Goal: Find specific page/section: Find specific page/section

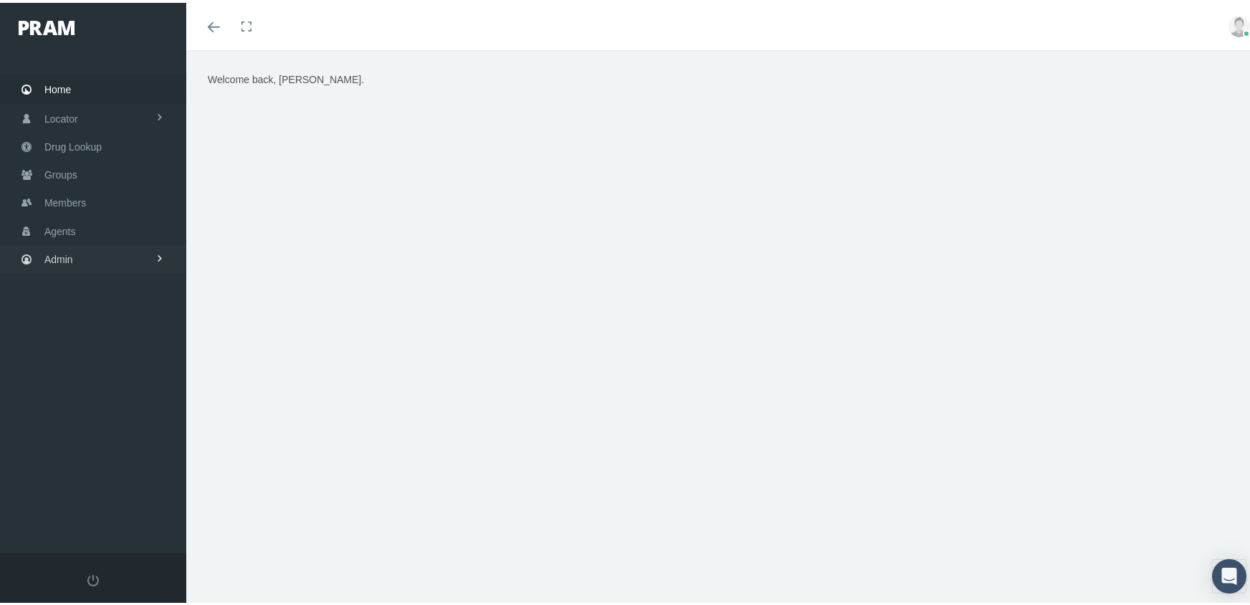
click at [67, 245] on span "Admin" at bounding box center [58, 256] width 29 height 27
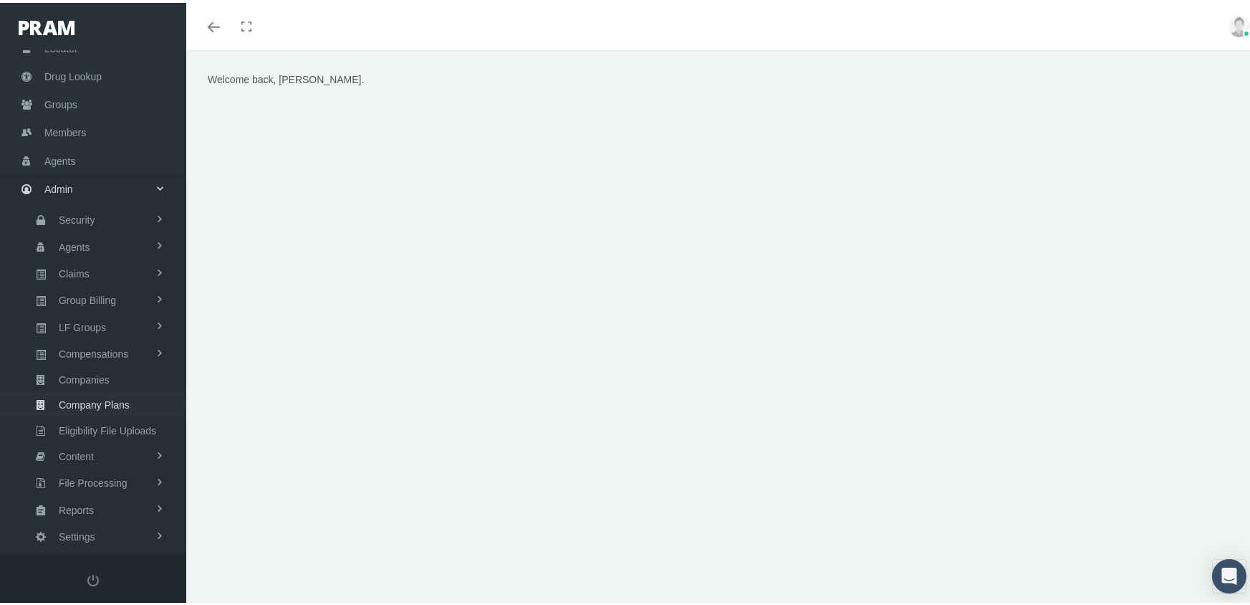
scroll to position [72, 0]
click at [140, 415] on span "Eligibility File Uploads" at bounding box center [107, 426] width 97 height 24
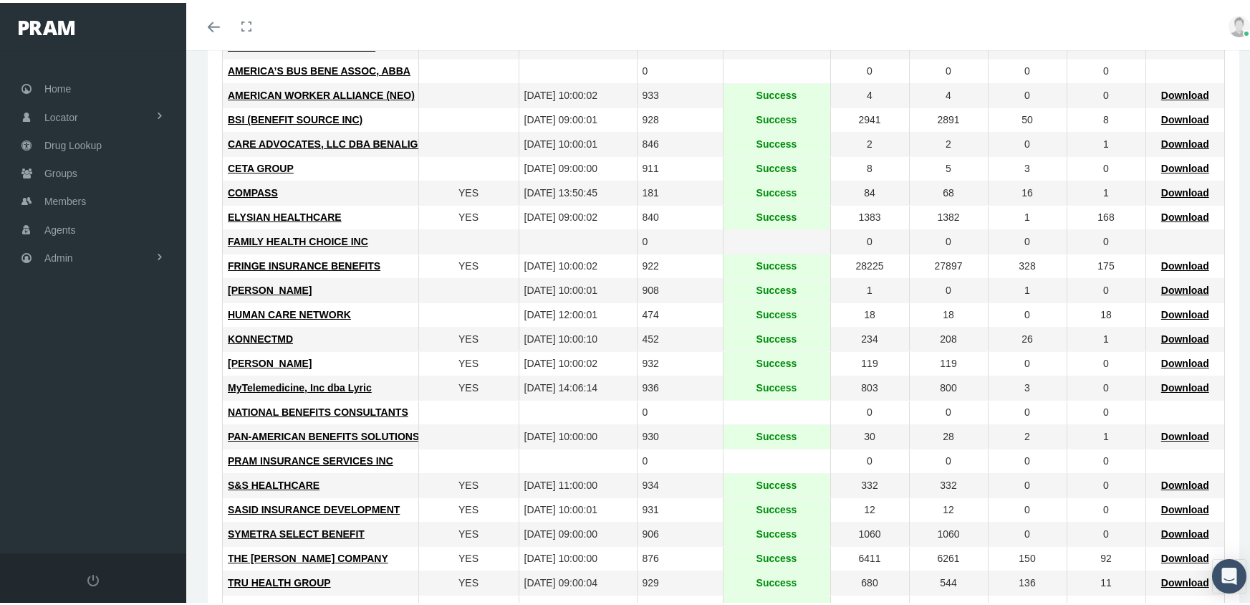
scroll to position [358, 0]
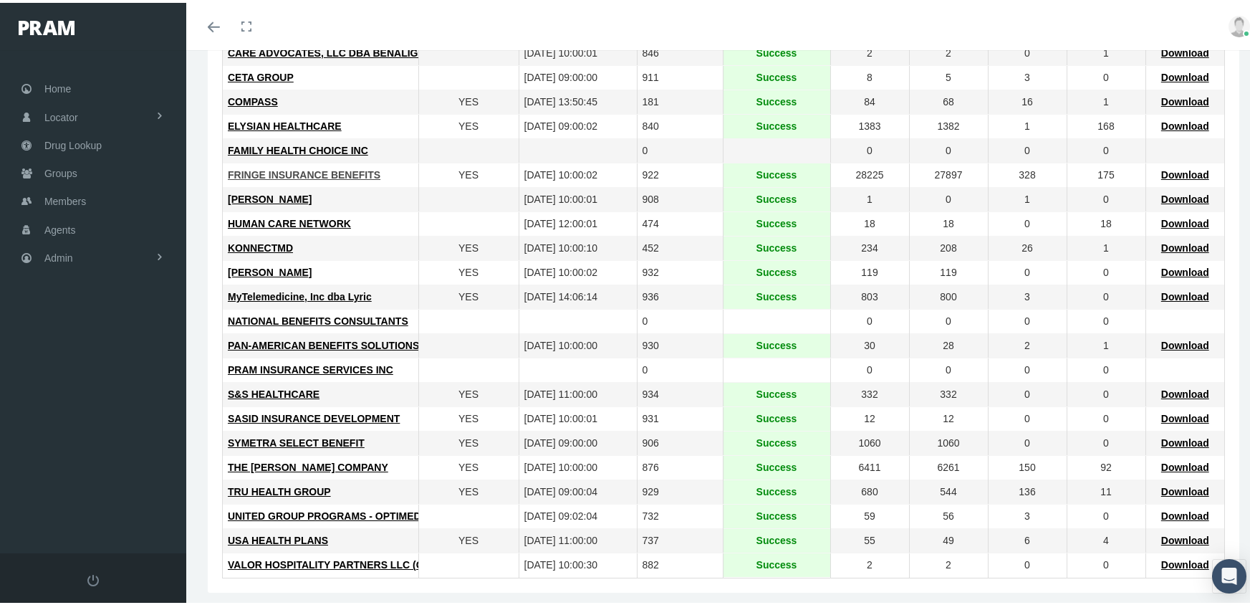
click at [295, 171] on span "FRINGE INSURANCE BENEFITS" at bounding box center [304, 171] width 153 height 11
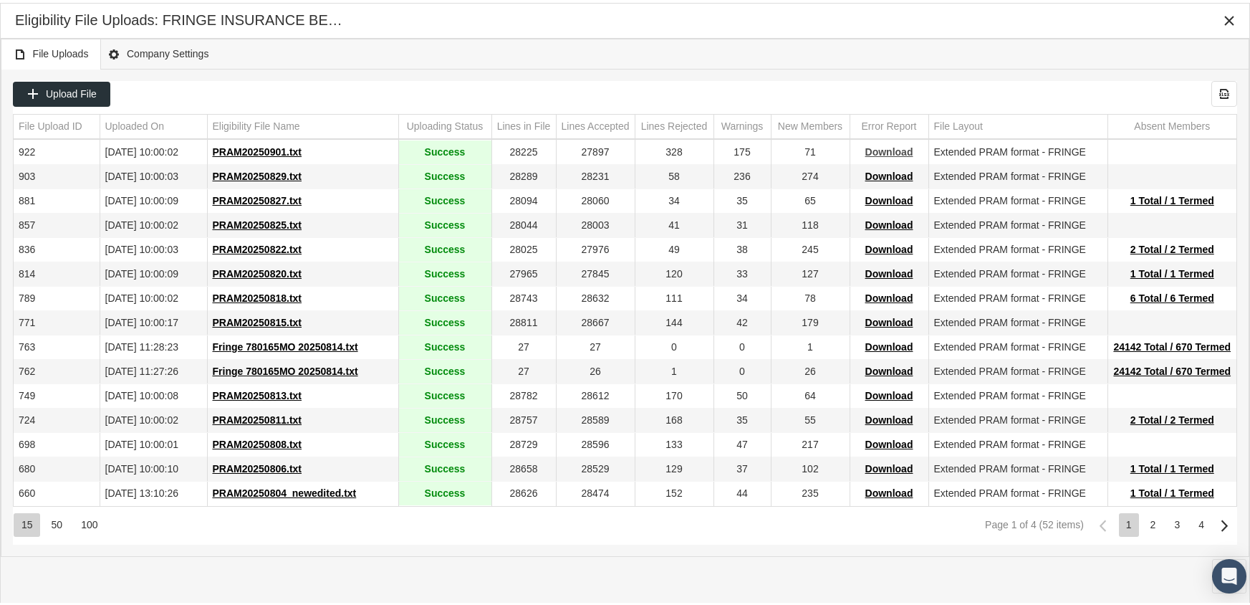
click at [881, 149] on span "Download" at bounding box center [890, 148] width 48 height 11
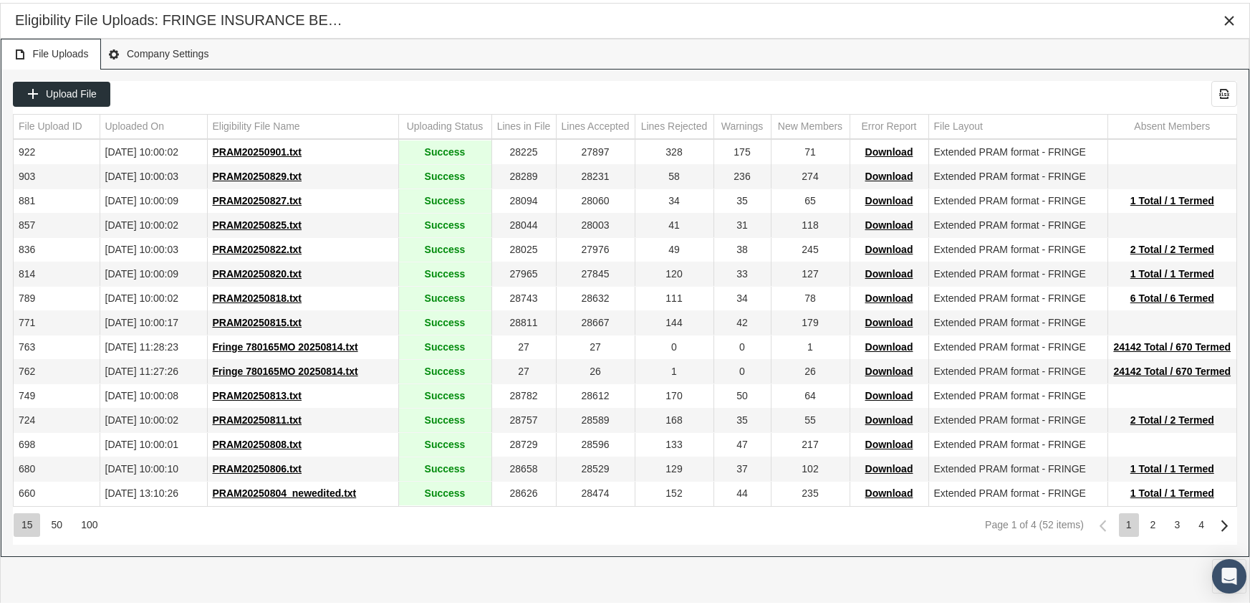
drag, startPoint x: 831, startPoint y: 40, endPoint x: 848, endPoint y: 39, distance: 17.9
click at [842, 40] on div "File Uploads Company Settings" at bounding box center [625, 51] width 1249 height 31
click at [1225, 19] on icon "Close" at bounding box center [1229, 17] width 13 height 13
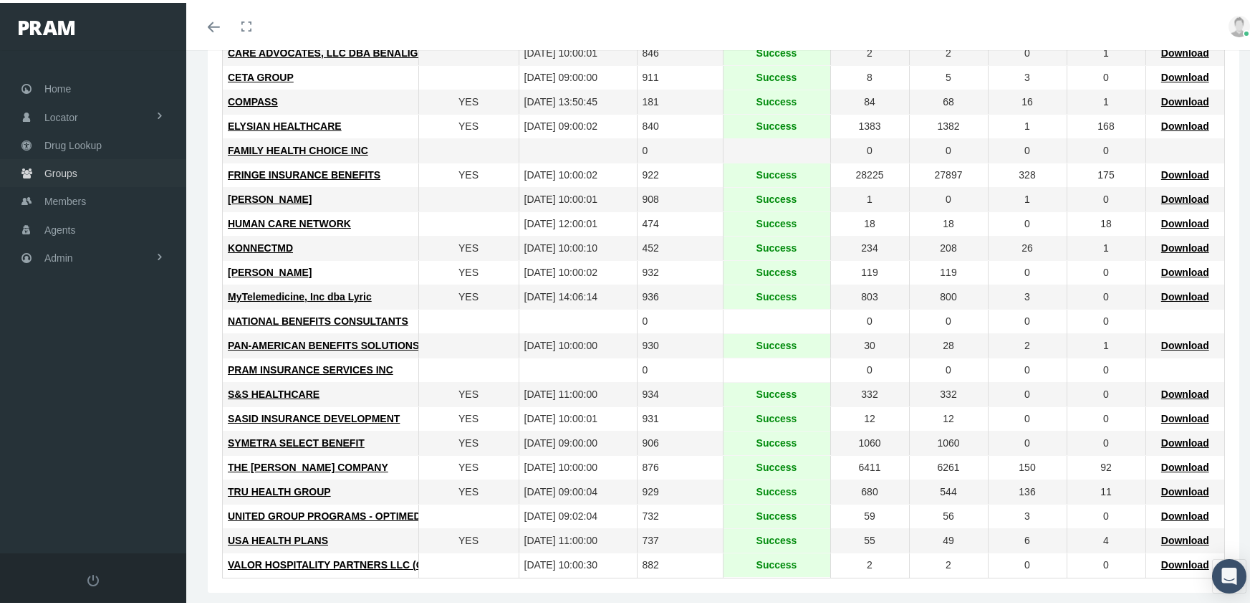
click at [61, 161] on span "Groups" at bounding box center [60, 170] width 33 height 27
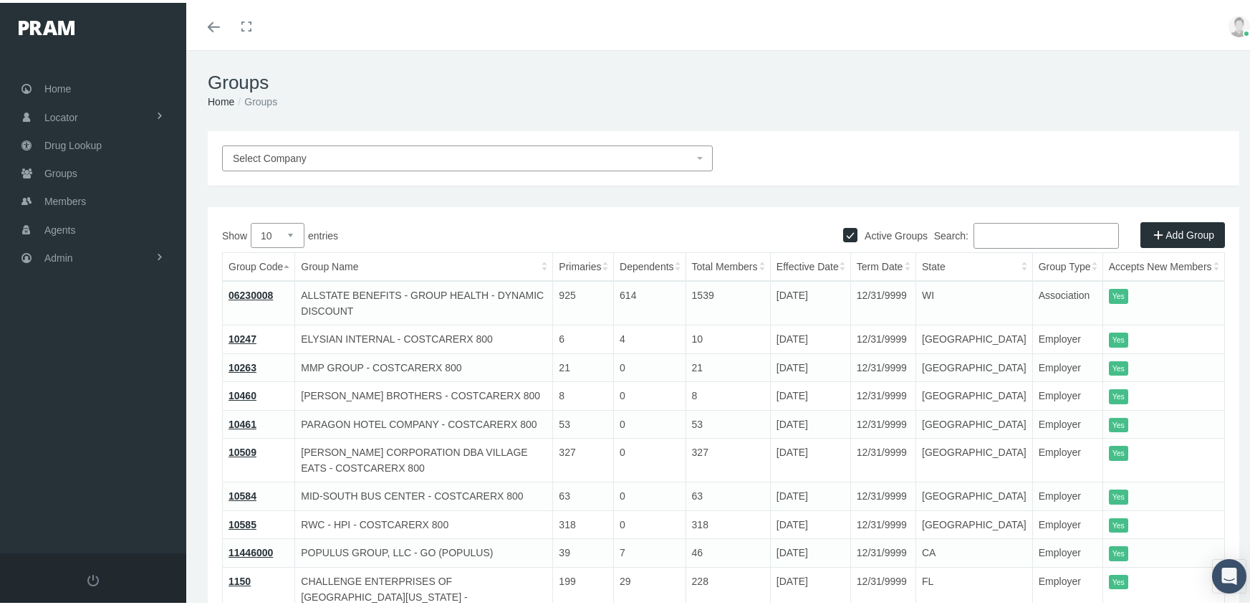
click at [844, 231] on input "Active Groups" at bounding box center [850, 231] width 14 height 14
checkbox input "false"
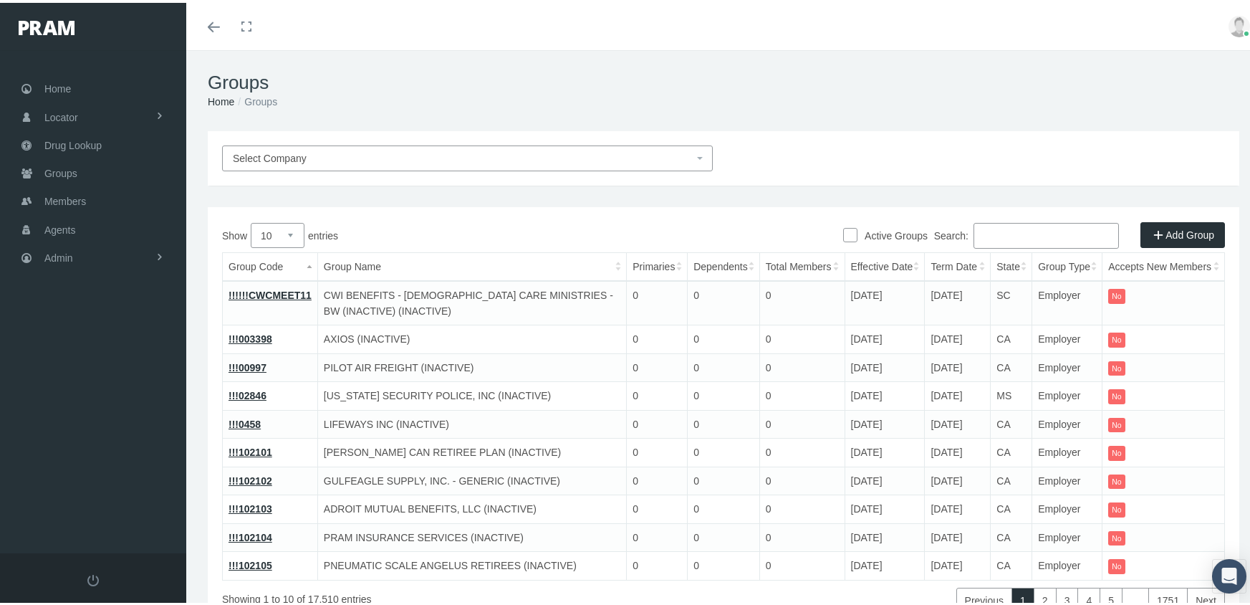
click at [991, 236] on input "Search:" at bounding box center [1046, 233] width 145 height 26
paste input "780107MO"
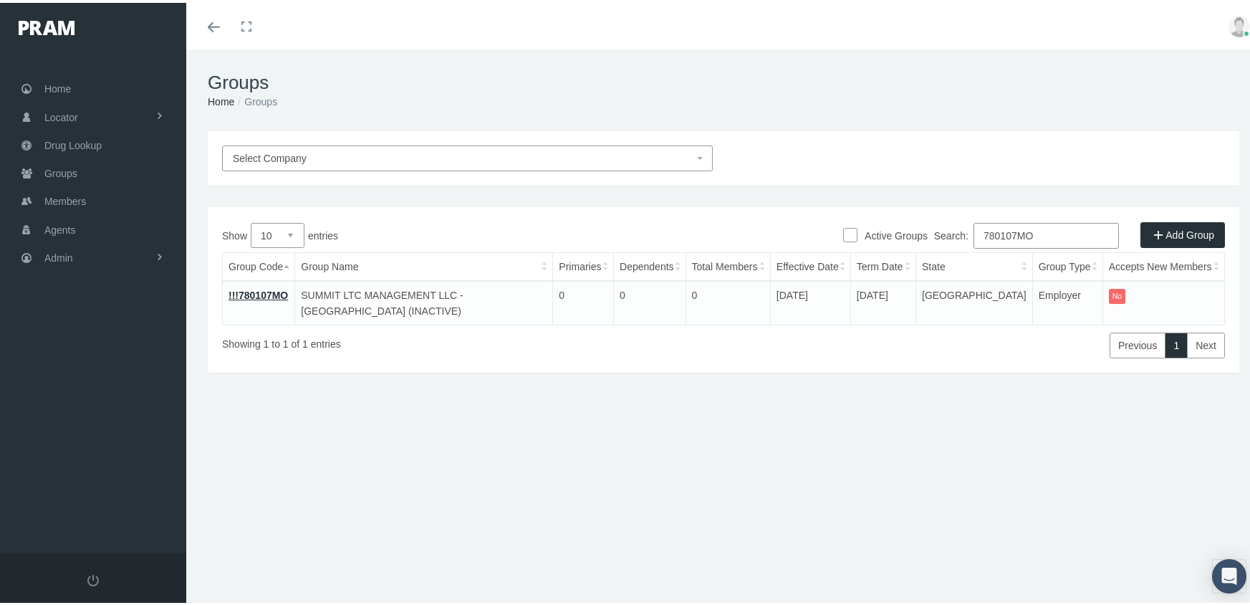
drag, startPoint x: 1047, startPoint y: 231, endPoint x: 943, endPoint y: 232, distance: 103.9
click at [943, 232] on label "Search: 780107MO" at bounding box center [1026, 233] width 185 height 26
paste input "8MB"
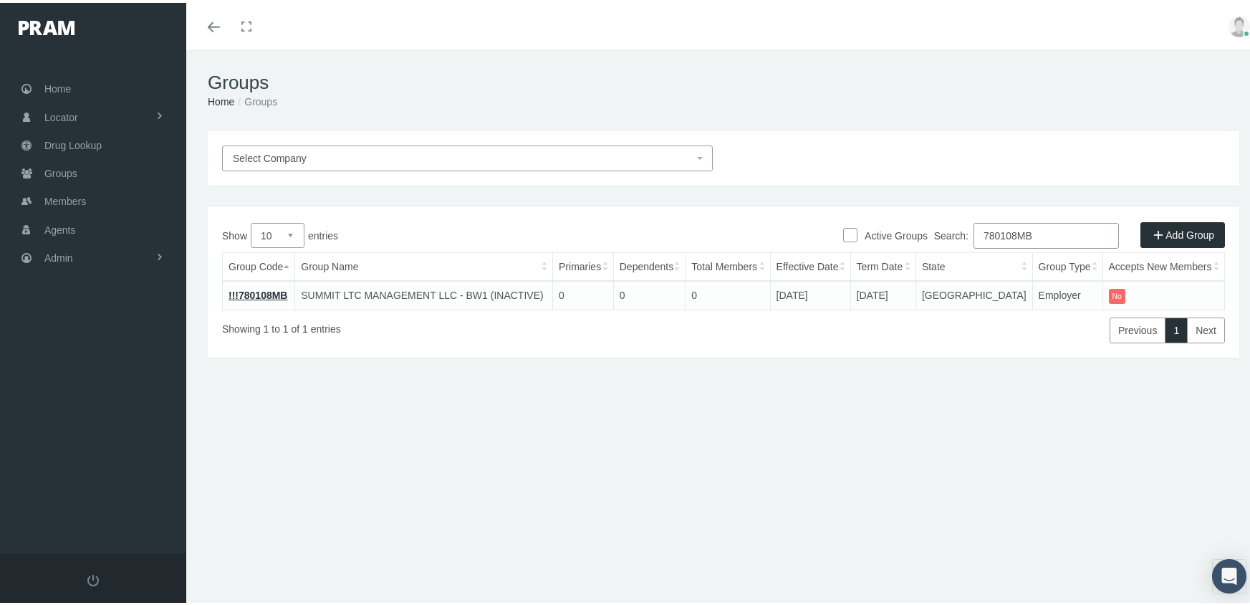
drag, startPoint x: 1048, startPoint y: 233, endPoint x: 925, endPoint y: 240, distance: 123.5
click at [925, 240] on div "Search: 780108MB" at bounding box center [975, 234] width 502 height 29
paste input "214"
drag, startPoint x: 1051, startPoint y: 224, endPoint x: 788, endPoint y: 244, distance: 263.8
click at [788, 244] on div "Search: 780214MB" at bounding box center [975, 234] width 502 height 29
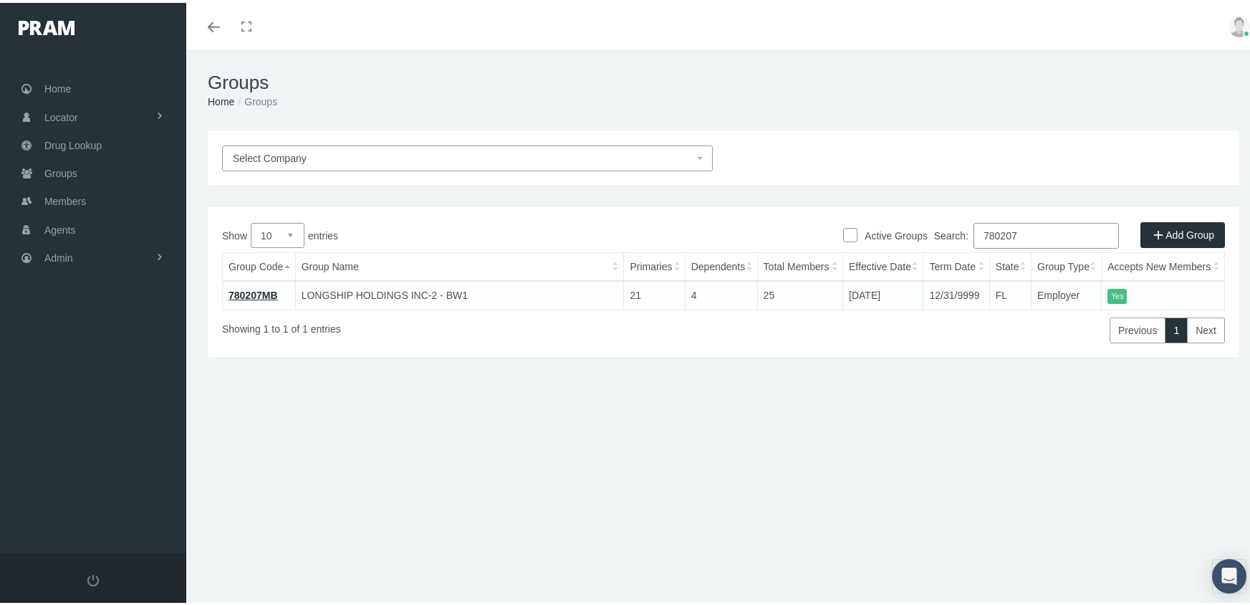
type input "780207"
click at [259, 293] on link "780207MB" at bounding box center [253, 292] width 49 height 11
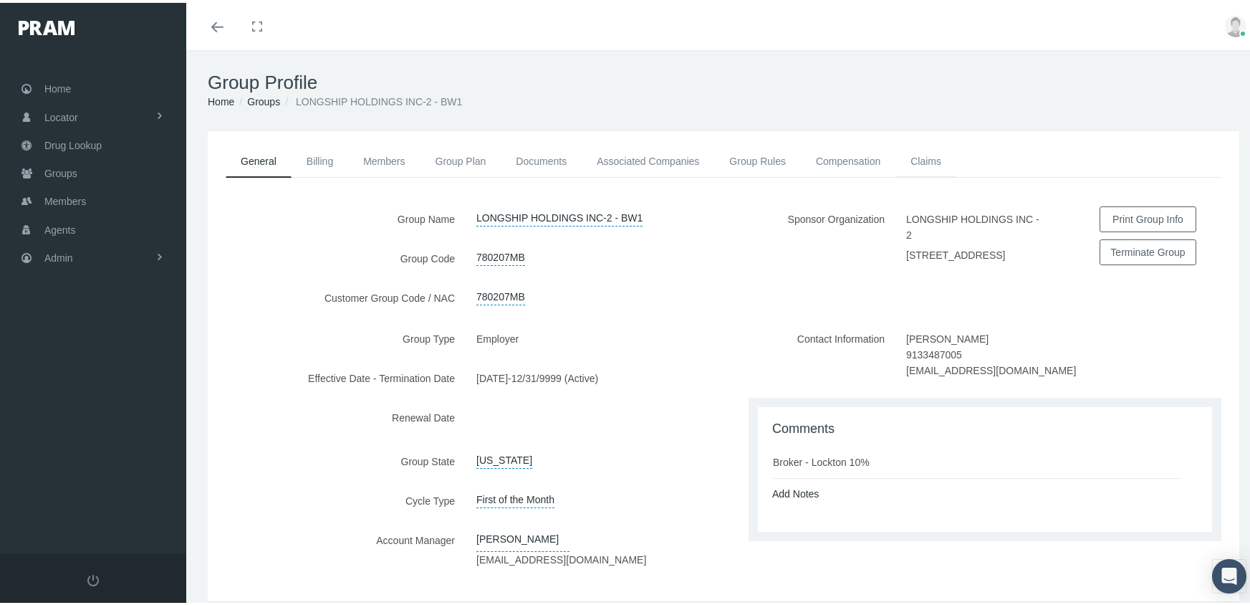
click at [929, 157] on link "Claims" at bounding box center [926, 159] width 61 height 32
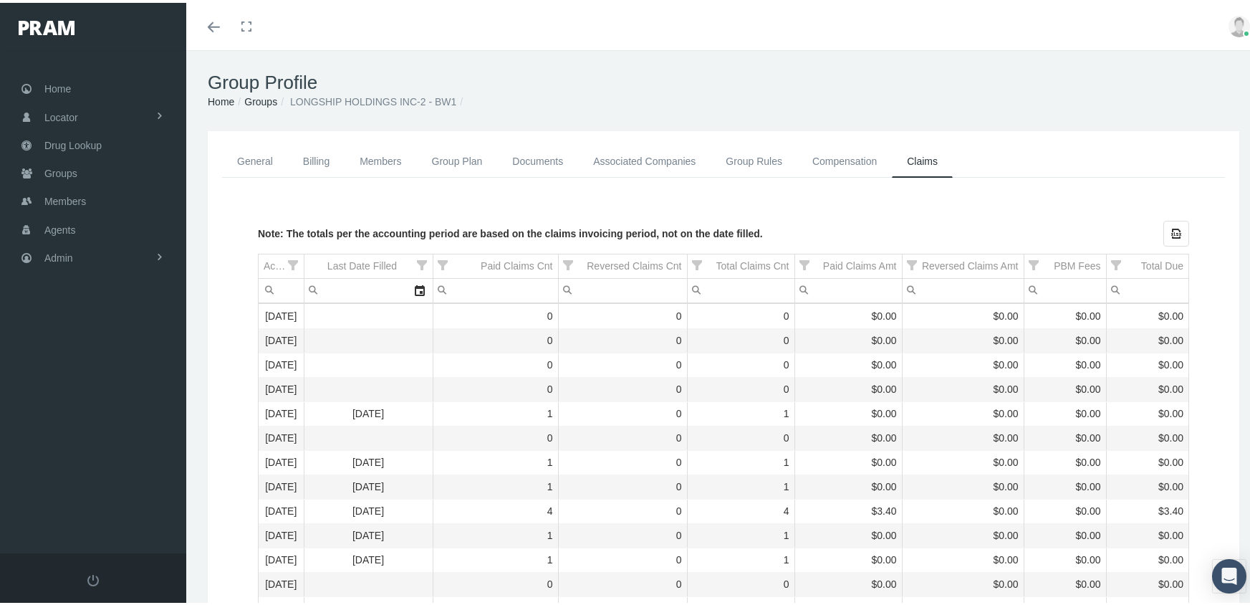
drag, startPoint x: 252, startPoint y: 97, endPoint x: 358, endPoint y: 64, distance: 111.3
click at [252, 97] on link "Groups" at bounding box center [260, 98] width 33 height 11
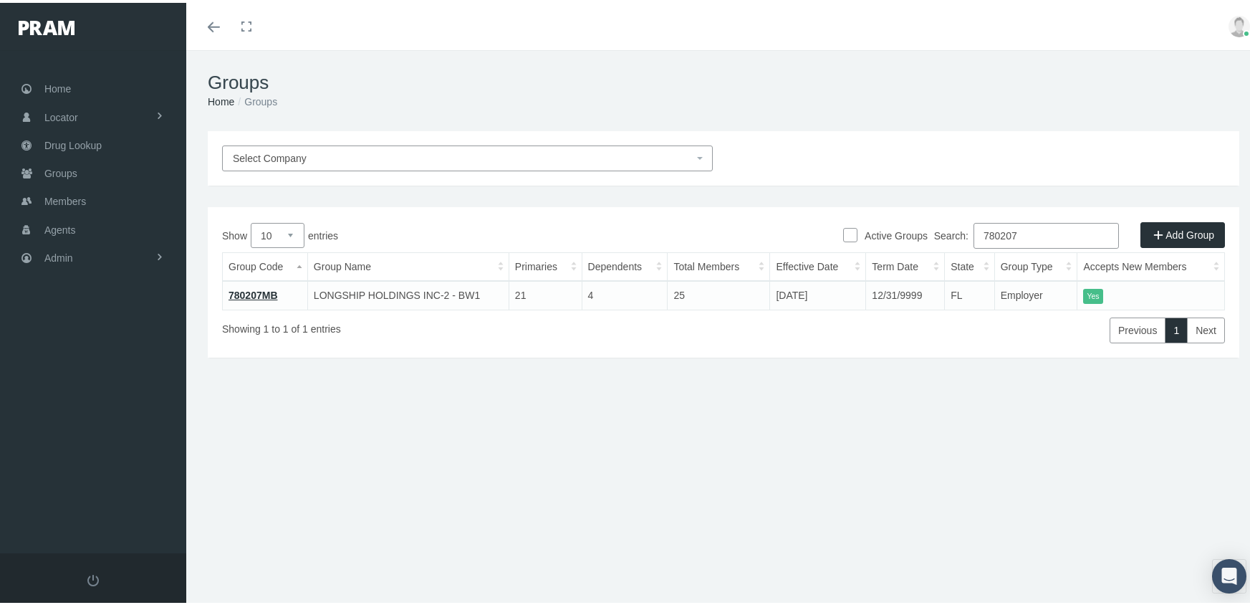
drag, startPoint x: 1034, startPoint y: 233, endPoint x: 841, endPoint y: 252, distance: 194.4
click at [841, 252] on div "Show 10 25 50 100 entries Search: 780207 Group Code Group Name Primaries Depend…" at bounding box center [723, 280] width 1003 height 120
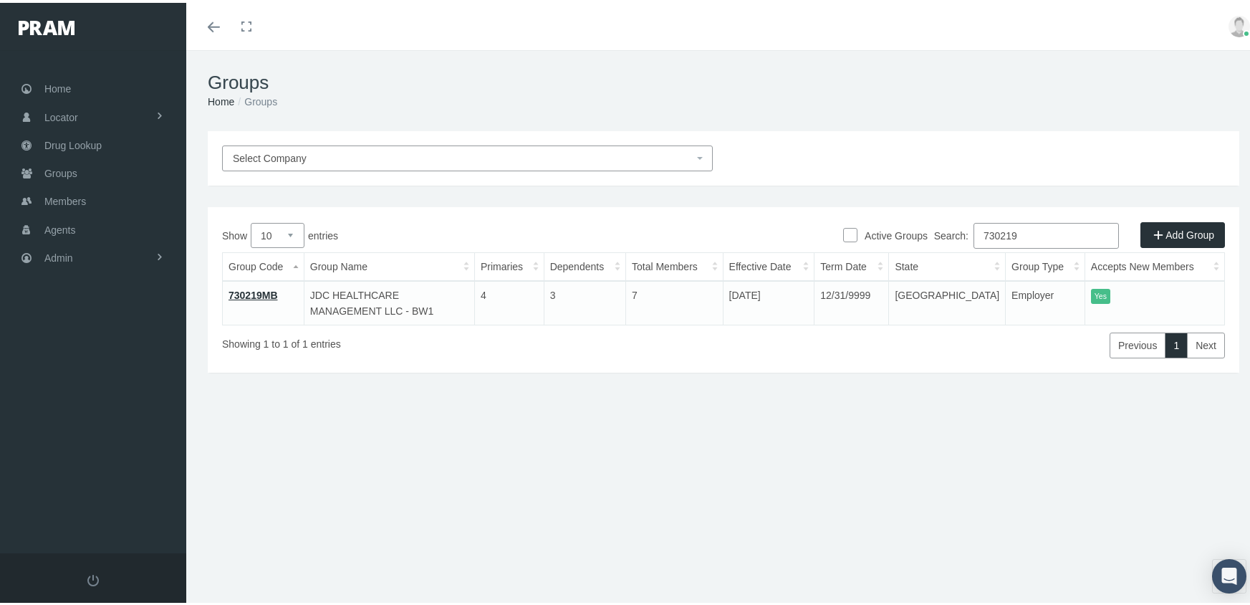
type input "730219"
click at [270, 292] on link "730219MB" at bounding box center [253, 292] width 49 height 11
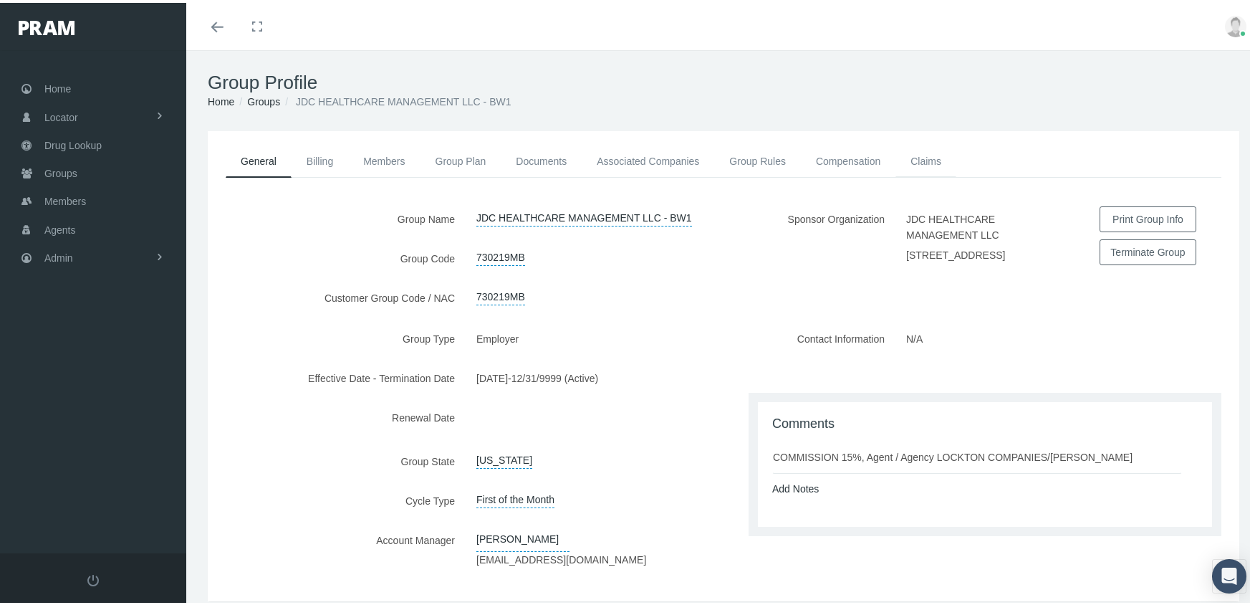
click at [912, 155] on link "Claims" at bounding box center [926, 159] width 61 height 32
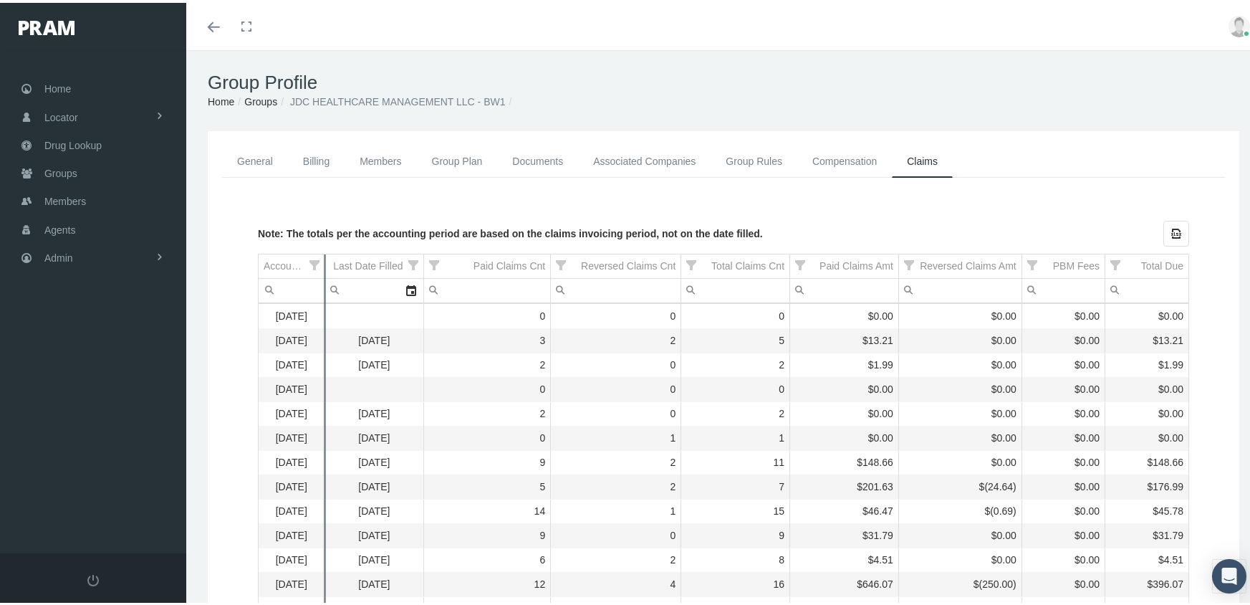
drag, startPoint x: 294, startPoint y: 257, endPoint x: 325, endPoint y: 245, distance: 32.9
click at [266, 100] on link "Groups" at bounding box center [260, 98] width 33 height 11
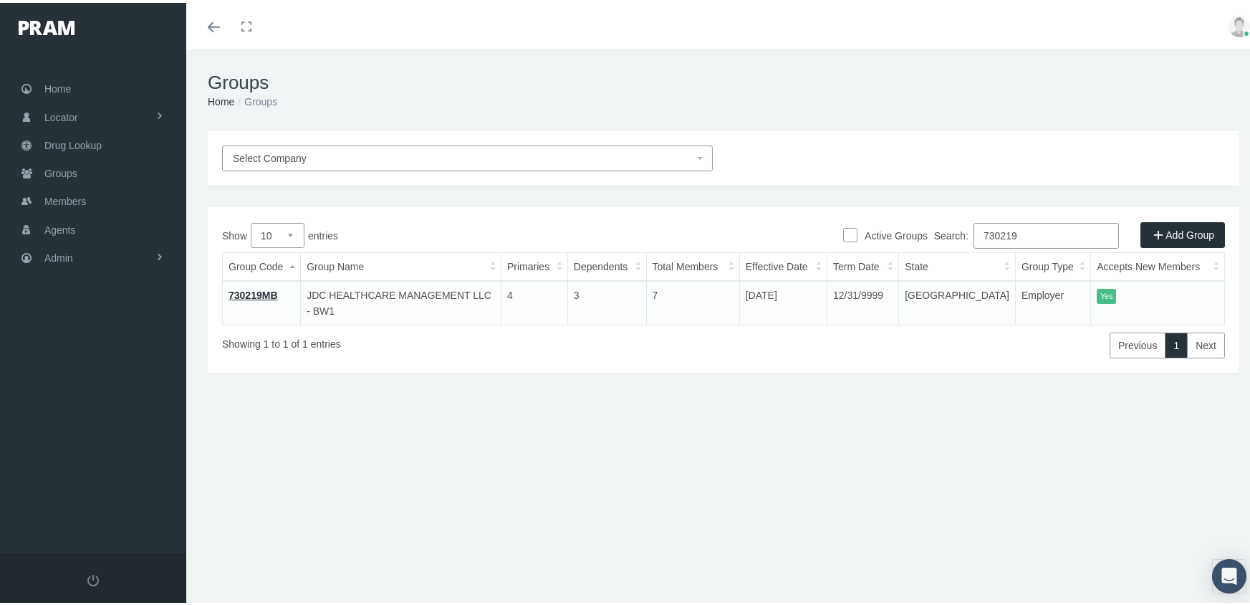
drag, startPoint x: 1042, startPoint y: 236, endPoint x: 944, endPoint y: 247, distance: 98.8
click at [944, 247] on div "Search: 730219" at bounding box center [1026, 234] width 185 height 29
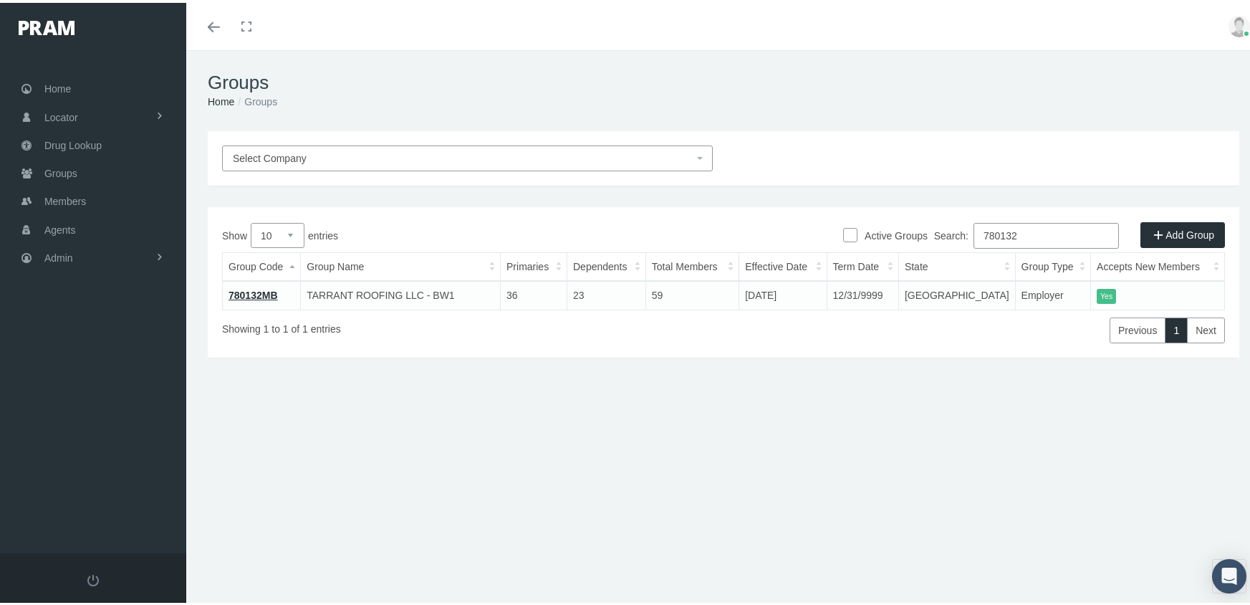
type input "780132"
click at [266, 292] on link "780132MB" at bounding box center [253, 292] width 49 height 11
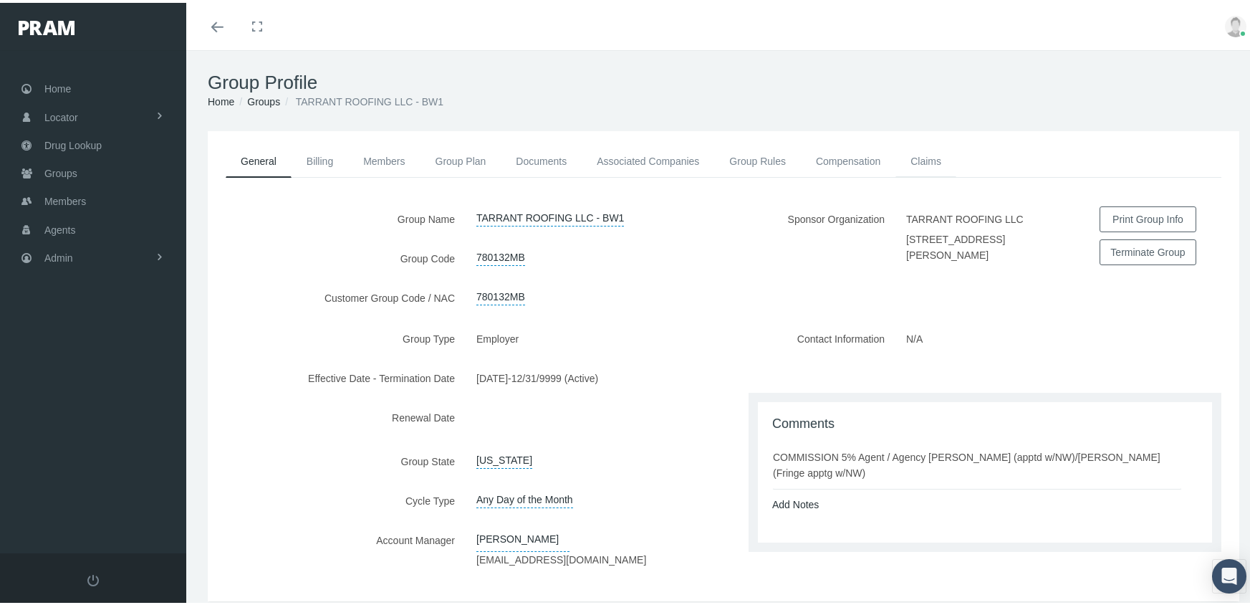
click at [934, 153] on link "Claims" at bounding box center [926, 159] width 61 height 32
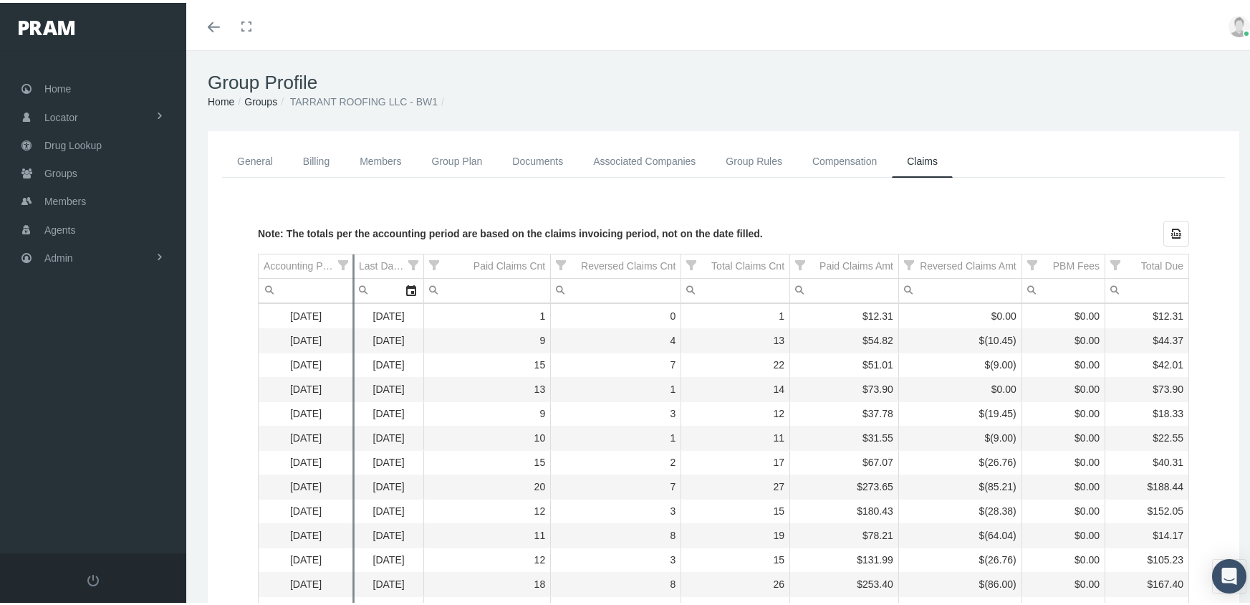
drag, startPoint x: 293, startPoint y: 256, endPoint x: 353, endPoint y: 246, distance: 60.3
click at [259, 94] on link "Groups" at bounding box center [260, 98] width 33 height 11
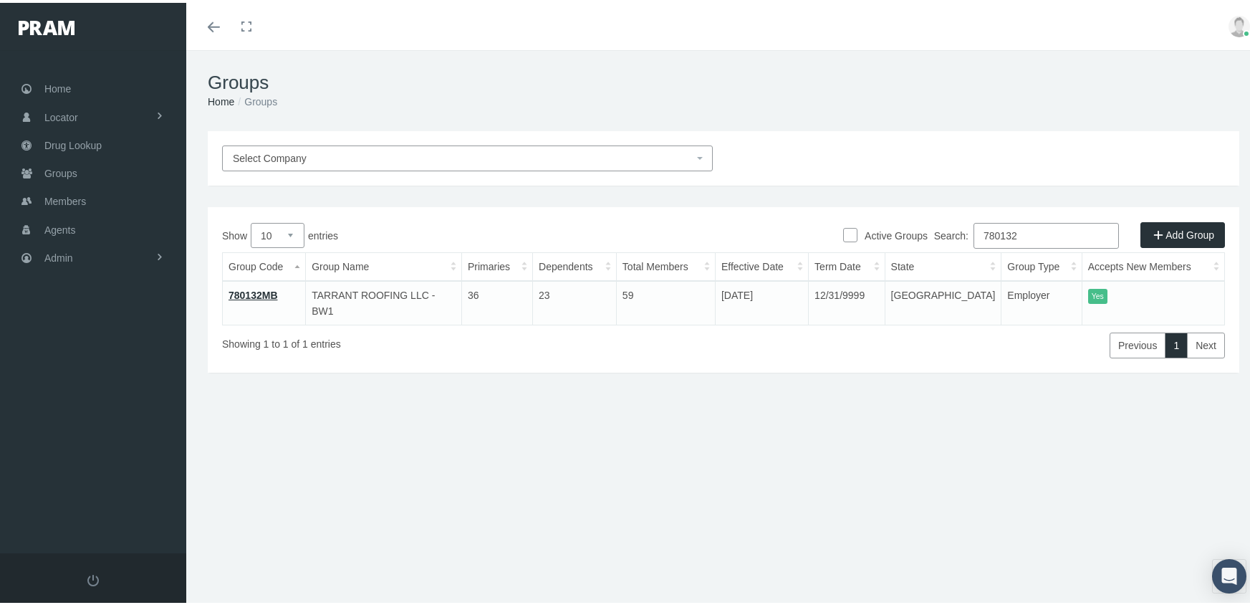
drag, startPoint x: 1043, startPoint y: 235, endPoint x: 866, endPoint y: 257, distance: 178.4
click at [865, 257] on div "Show 10 25 50 100 entries Search: 780132 Group Code Group Name Primaries Depend…" at bounding box center [723, 287] width 1003 height 135
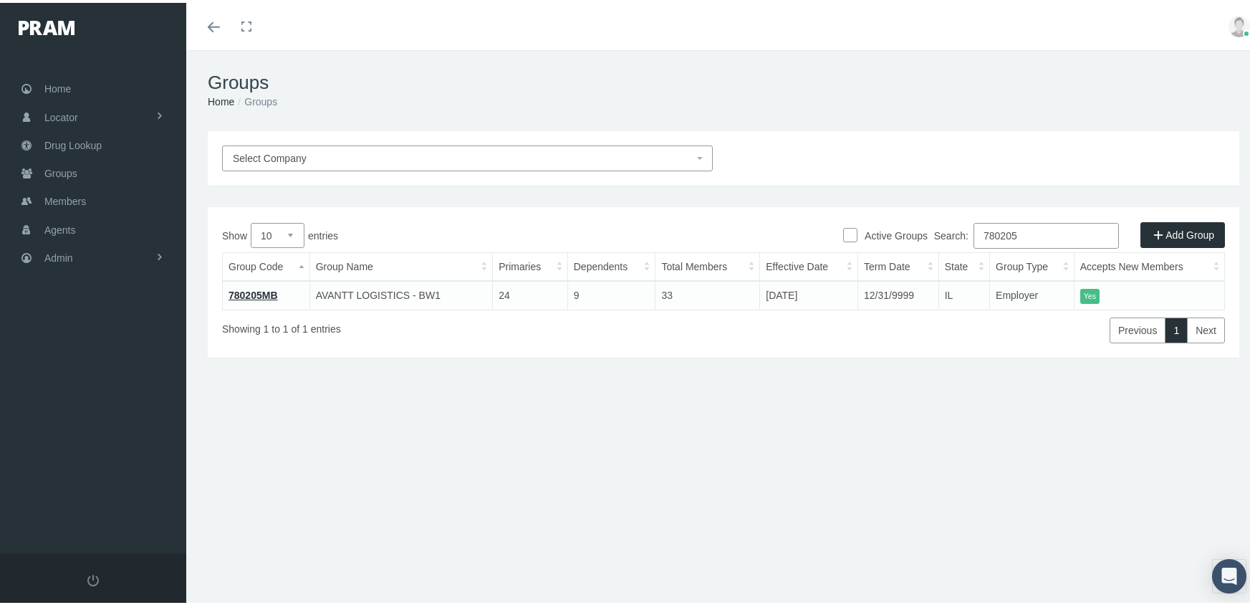
type input "780205"
click at [272, 293] on link "780205MB" at bounding box center [253, 292] width 49 height 11
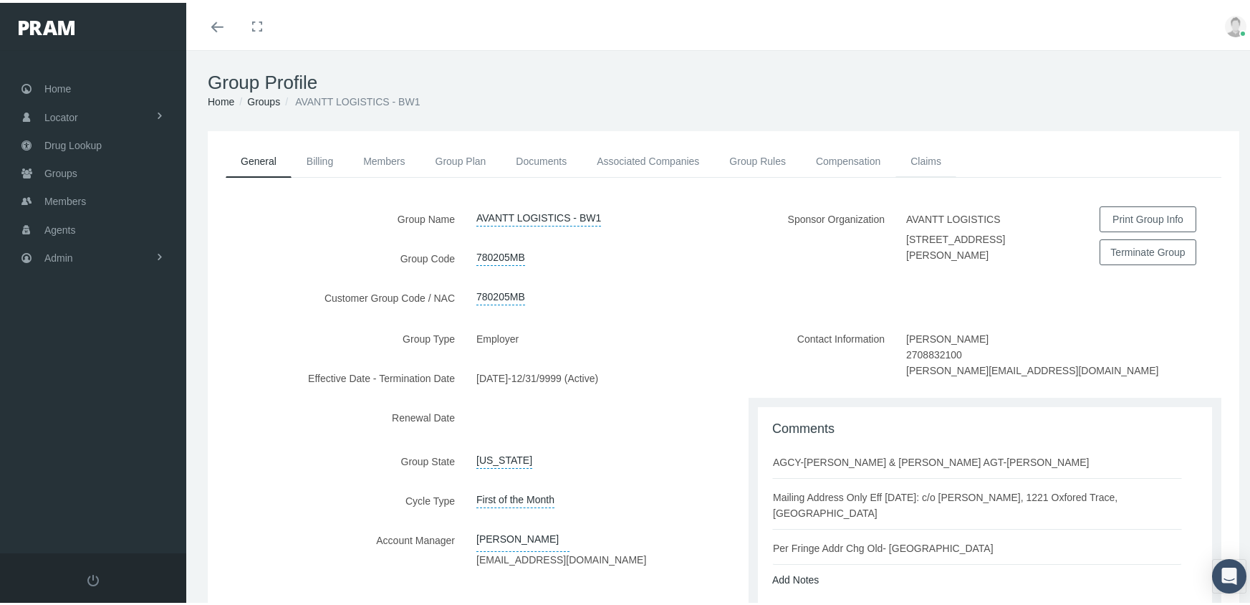
click at [933, 150] on link "Claims" at bounding box center [926, 159] width 61 height 32
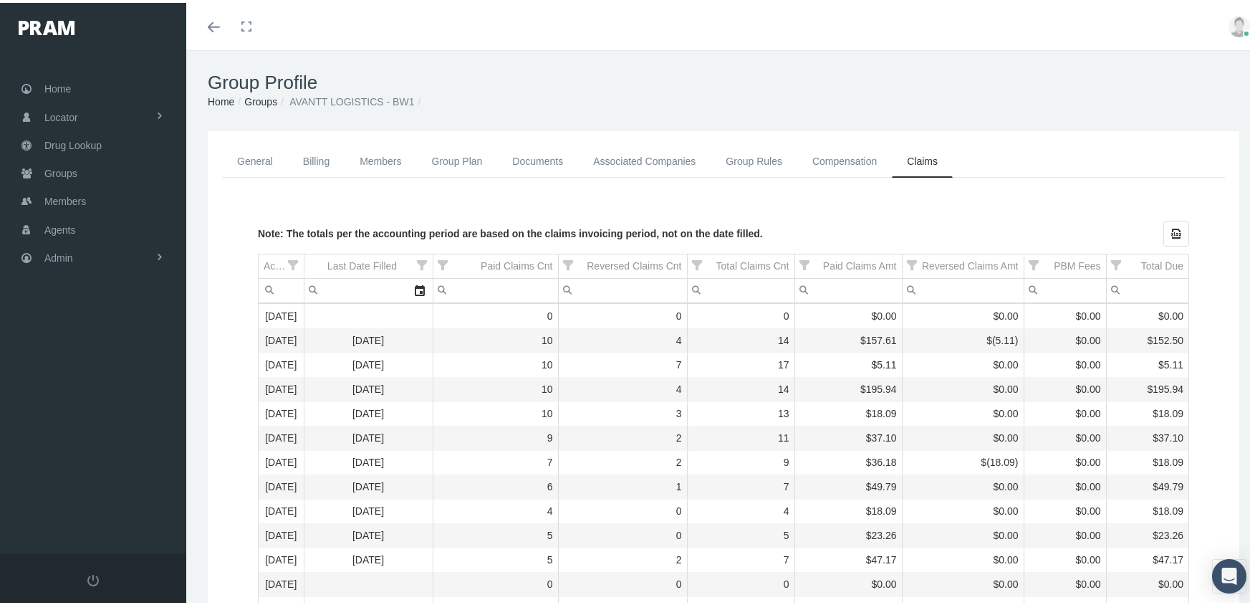
click at [264, 97] on link "Groups" at bounding box center [260, 98] width 33 height 11
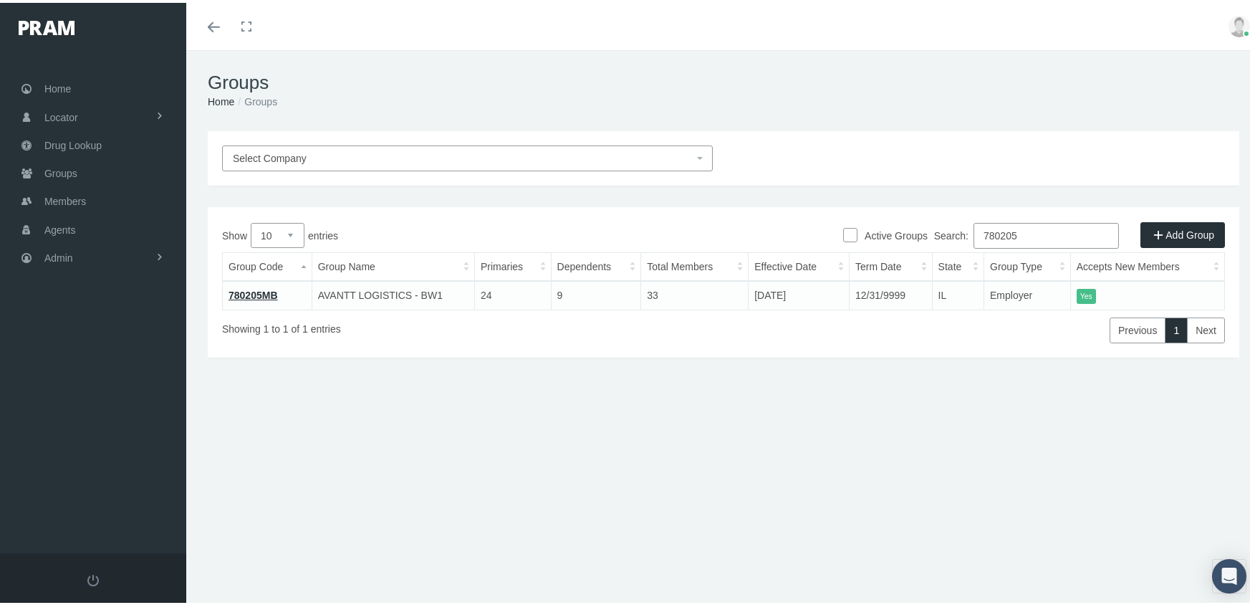
drag, startPoint x: 1047, startPoint y: 227, endPoint x: 910, endPoint y: 247, distance: 138.2
click at [910, 247] on div "Search: 780205" at bounding box center [975, 234] width 502 height 29
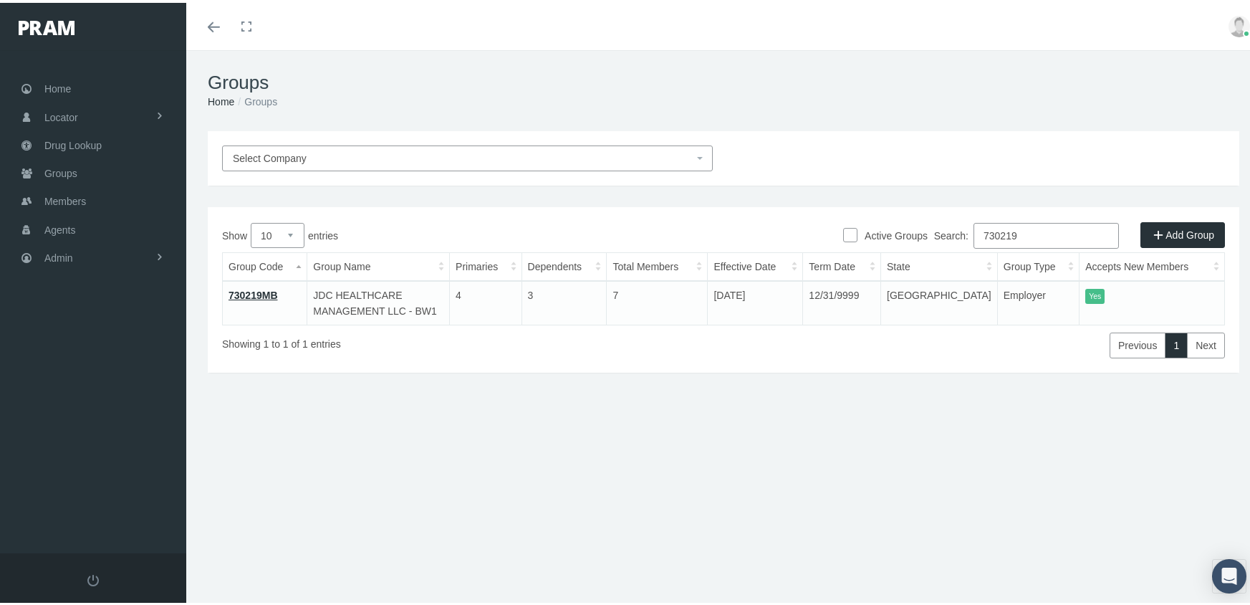
type input "730219"
click at [250, 290] on link "730219MB" at bounding box center [253, 292] width 49 height 11
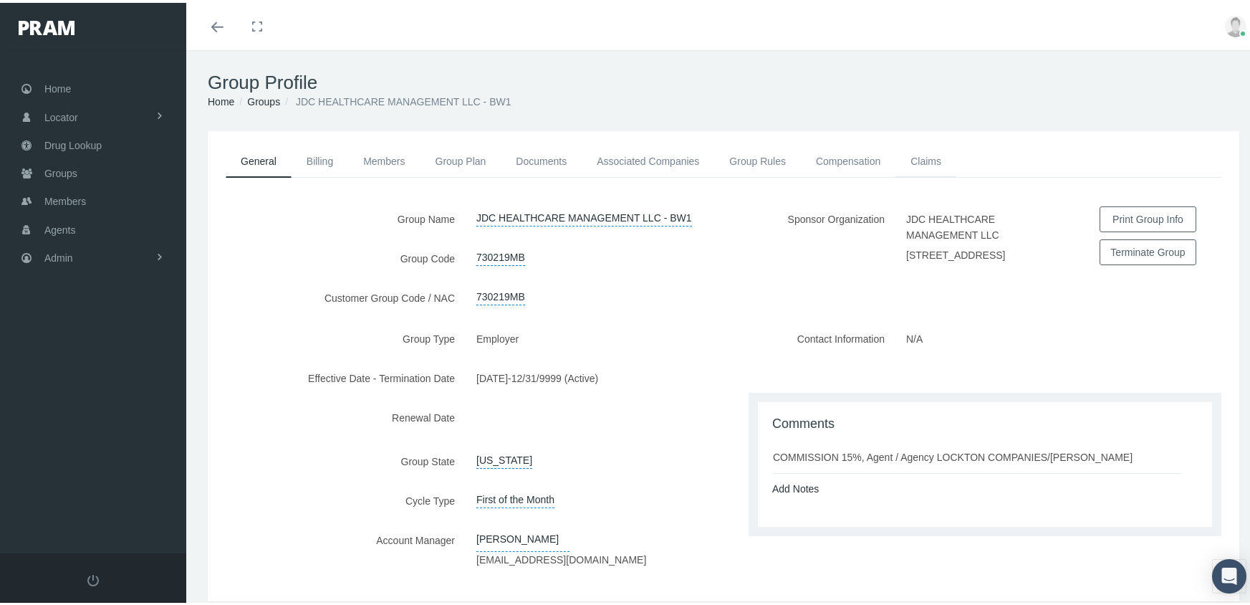
click at [937, 151] on link "Claims" at bounding box center [926, 159] width 61 height 32
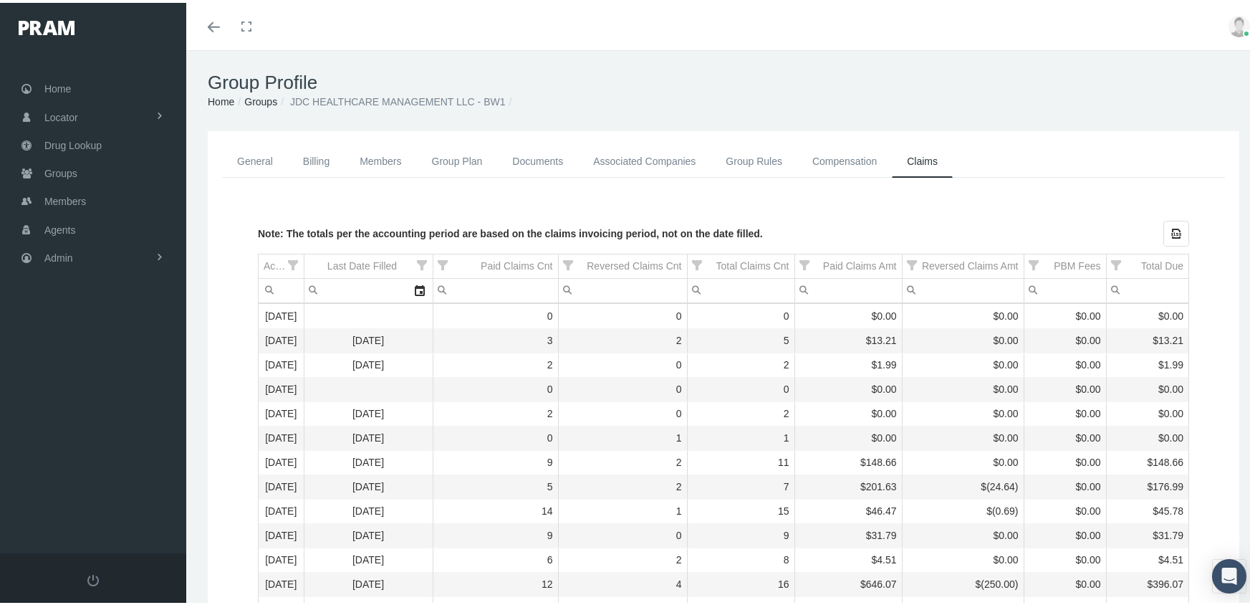
click at [269, 96] on link "Groups" at bounding box center [260, 98] width 33 height 11
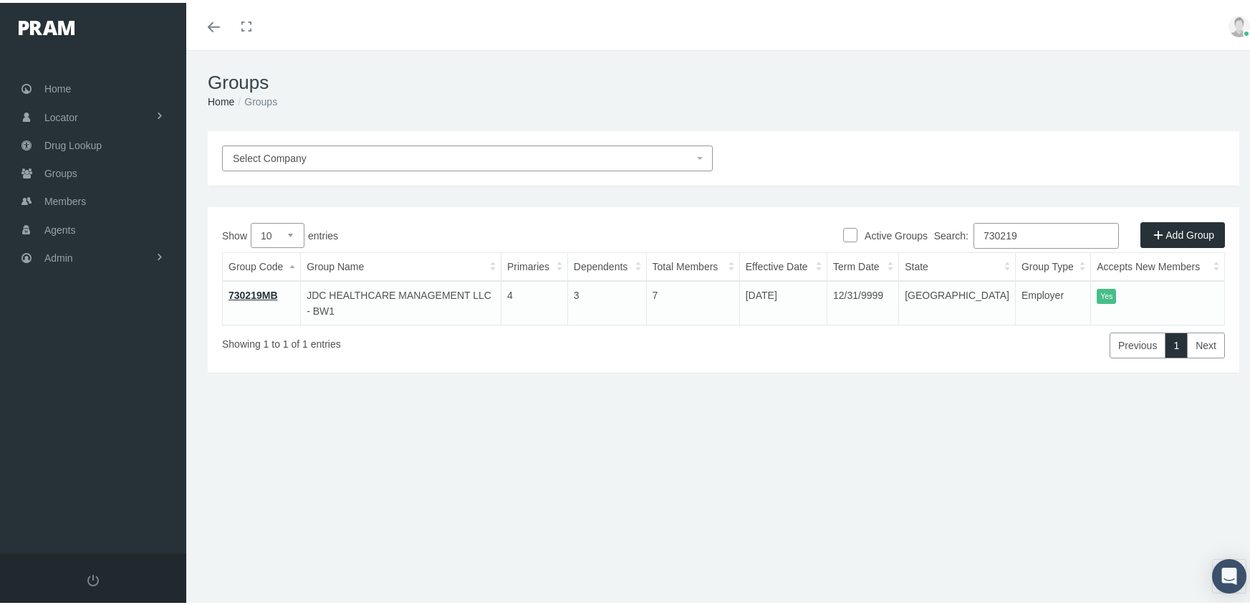
drag, startPoint x: 1044, startPoint y: 235, endPoint x: 932, endPoint y: 241, distance: 112.7
click at [932, 241] on div "Search: 730219" at bounding box center [975, 234] width 502 height 29
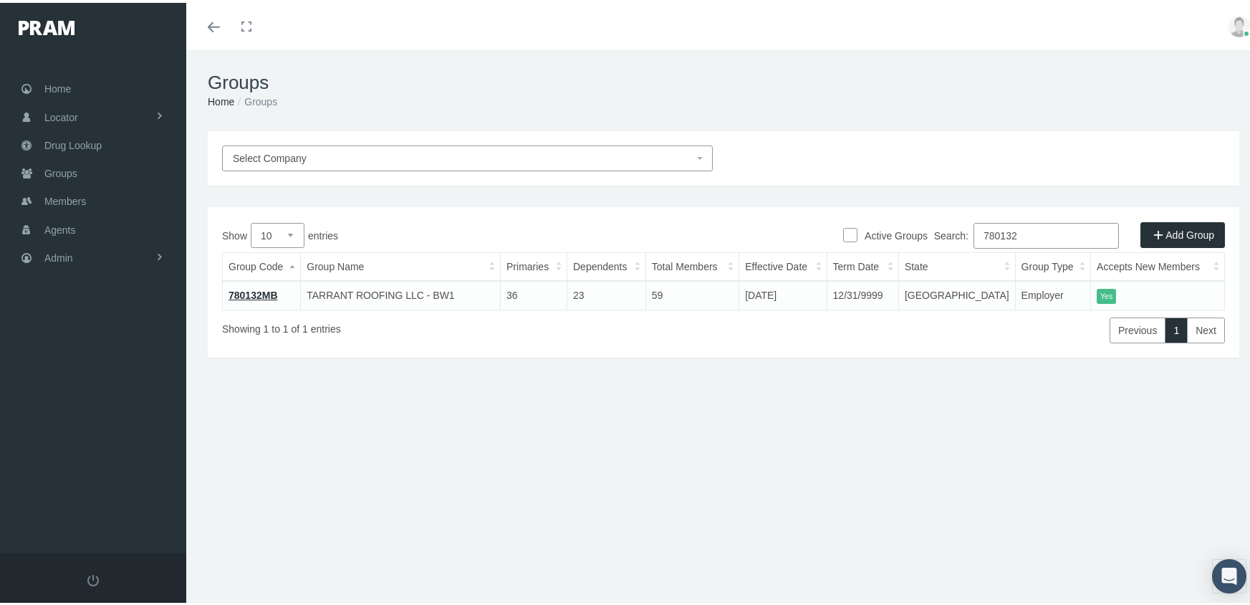
type input "780132"
click at [257, 290] on link "780132MB" at bounding box center [253, 292] width 49 height 11
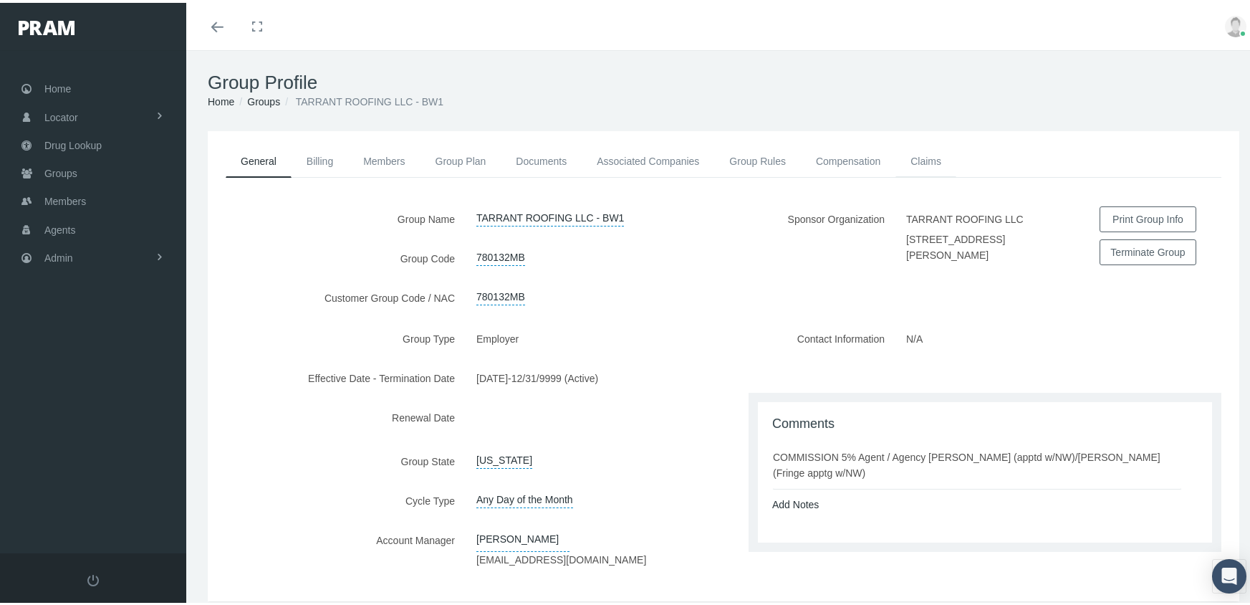
click at [926, 155] on link "Claims" at bounding box center [926, 159] width 61 height 32
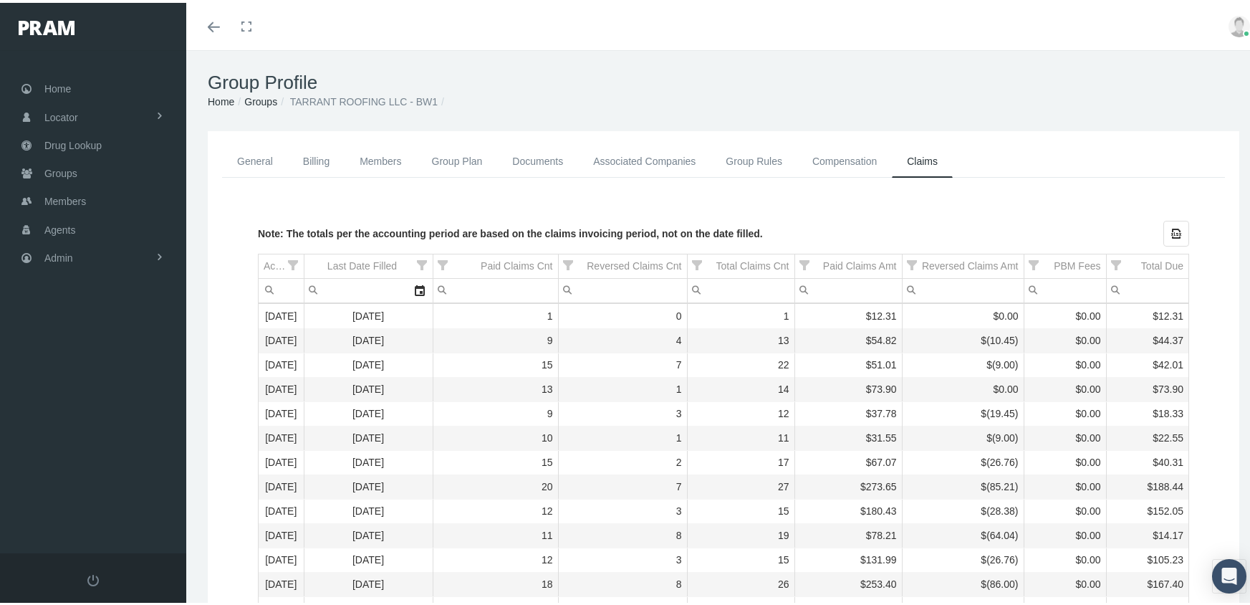
click at [267, 96] on link "Groups" at bounding box center [260, 98] width 33 height 11
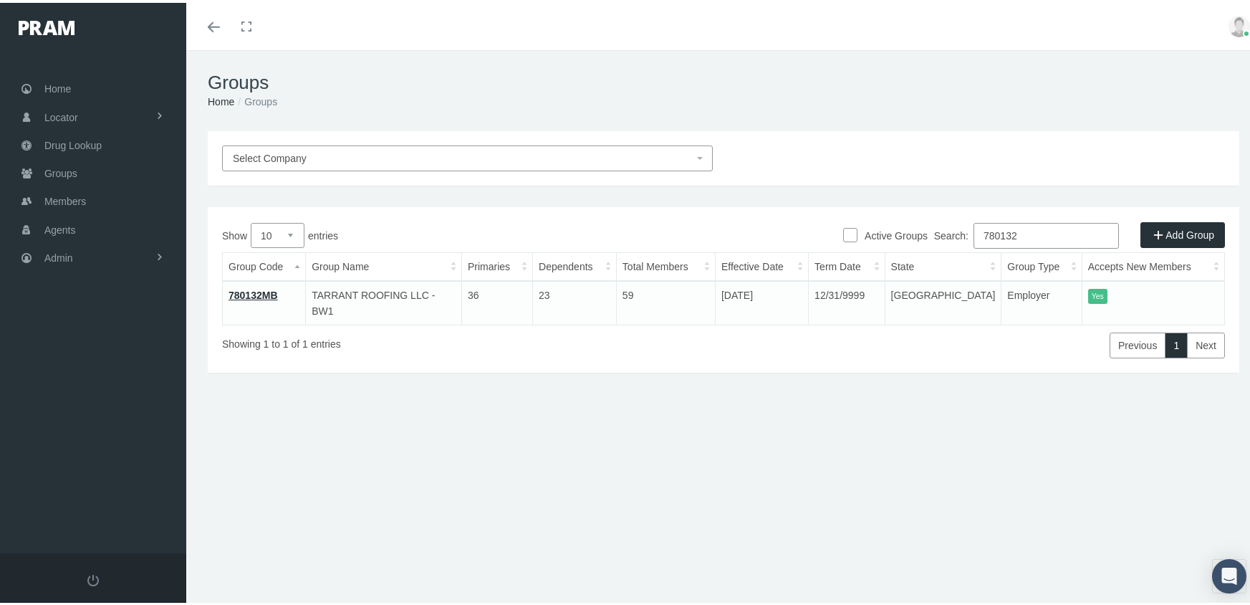
drag, startPoint x: 1041, startPoint y: 224, endPoint x: 978, endPoint y: 241, distance: 65.2
click at [978, 241] on input "780132" at bounding box center [1046, 233] width 145 height 26
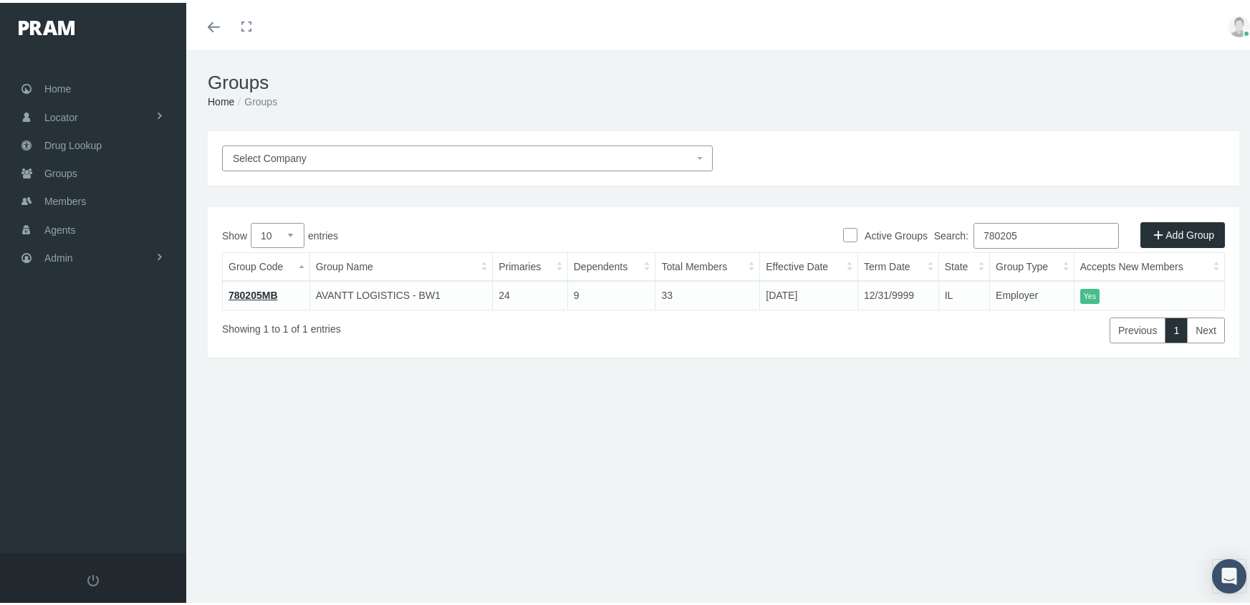
type input "780205"
click at [254, 287] on link "780205MB" at bounding box center [253, 292] width 49 height 11
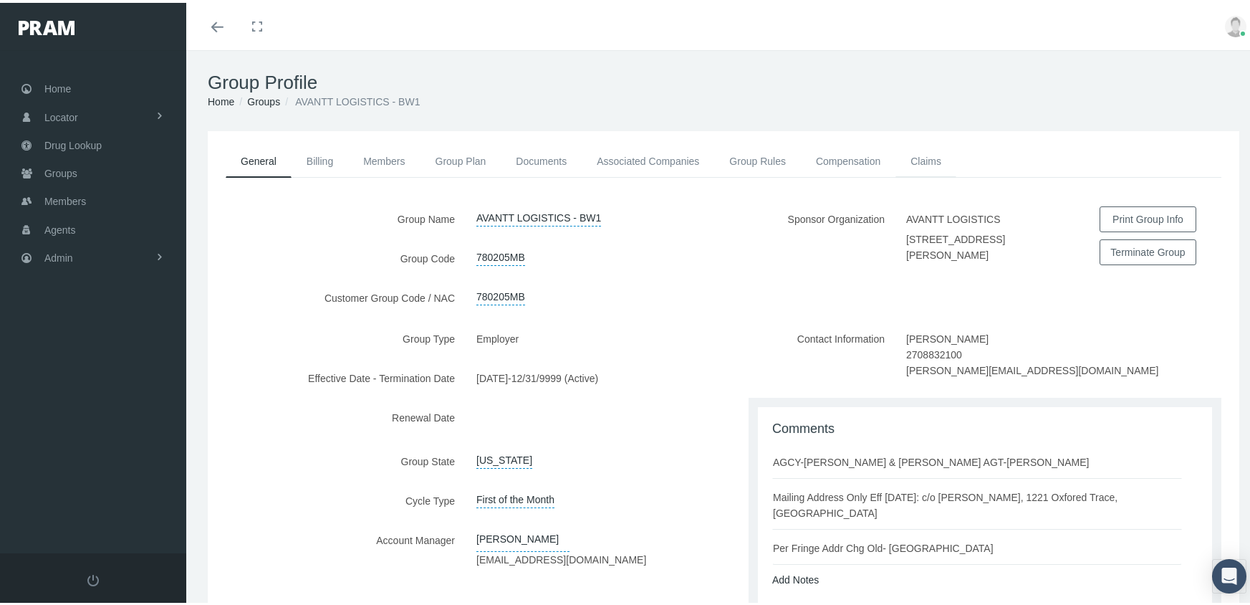
click at [924, 154] on link "Claims" at bounding box center [926, 159] width 61 height 32
